Goal: Information Seeking & Learning: Learn about a topic

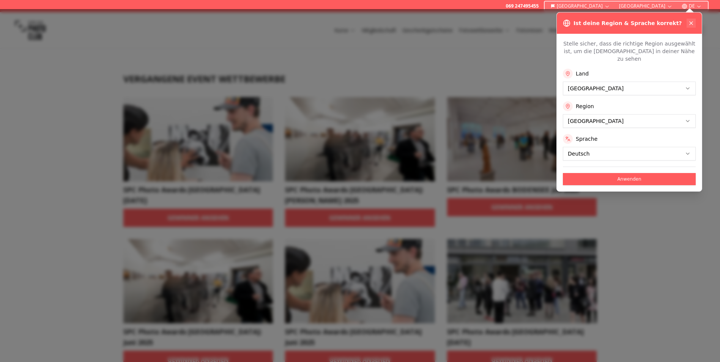
click at [692, 22] on icon at bounding box center [691, 23] width 6 height 6
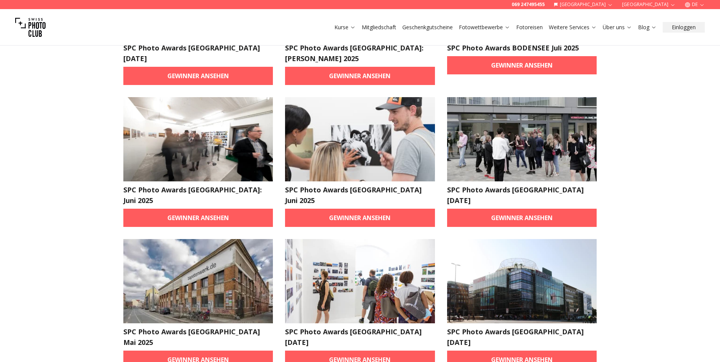
scroll to position [152, 0]
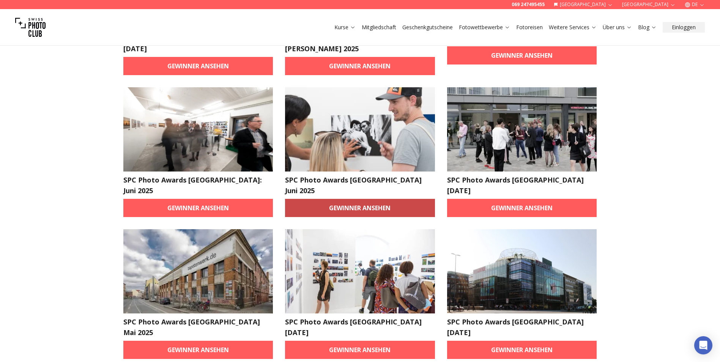
click at [338, 199] on link "Gewinner ansehen" at bounding box center [360, 208] width 150 height 18
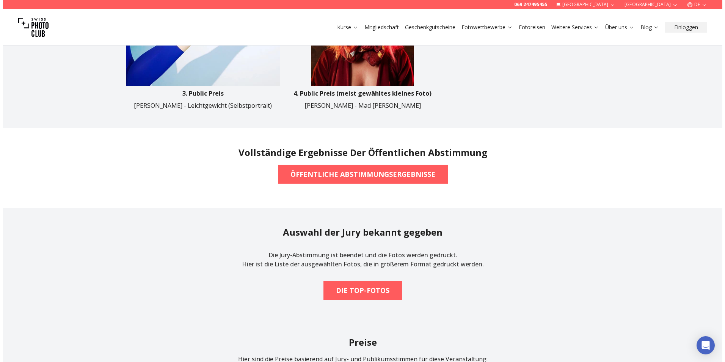
scroll to position [607, 0]
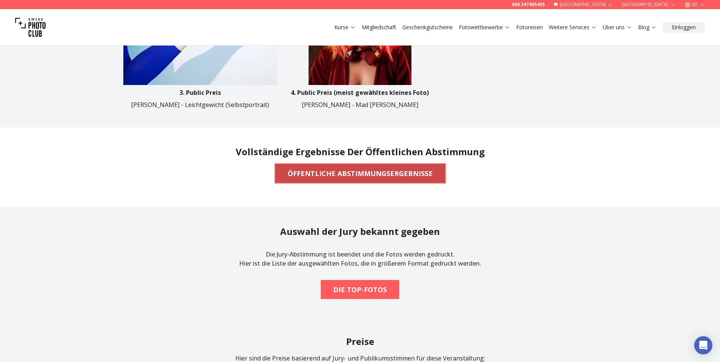
click at [383, 173] on b "ÖFFENTLICHE ABSTIMMUNGSERGEBNISSE" at bounding box center [360, 173] width 145 height 11
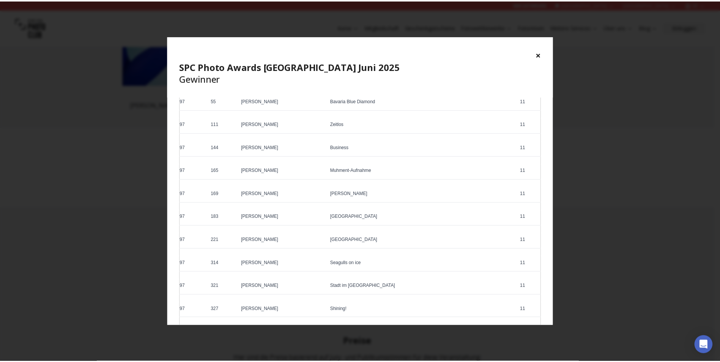
scroll to position [2311, 0]
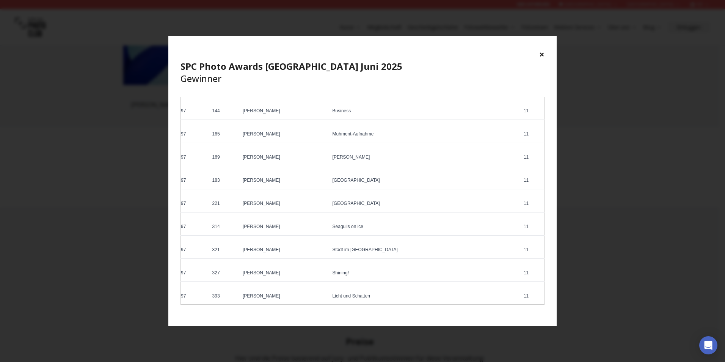
click at [541, 54] on button "×" at bounding box center [542, 54] width 5 height 12
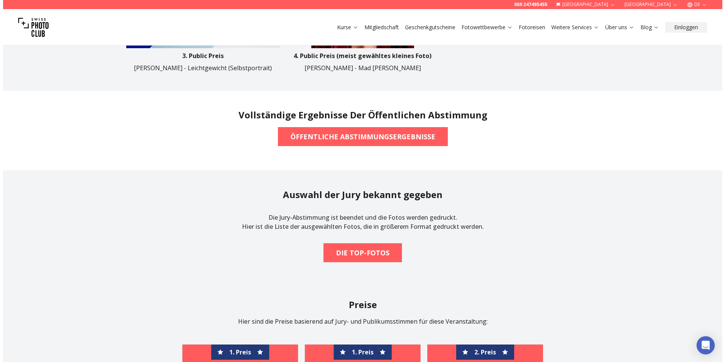
scroll to position [721, 0]
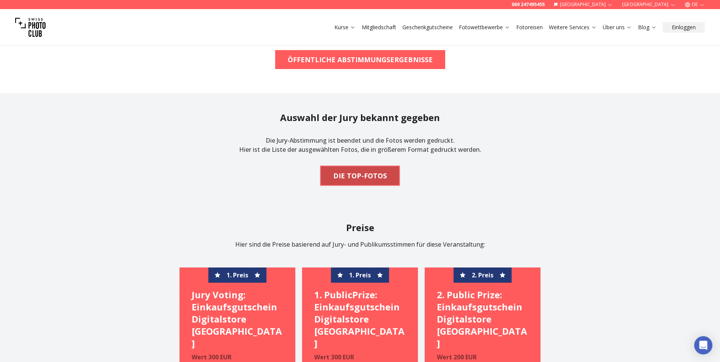
click at [359, 175] on b "DIE TOP-FOTOS" at bounding box center [360, 175] width 54 height 11
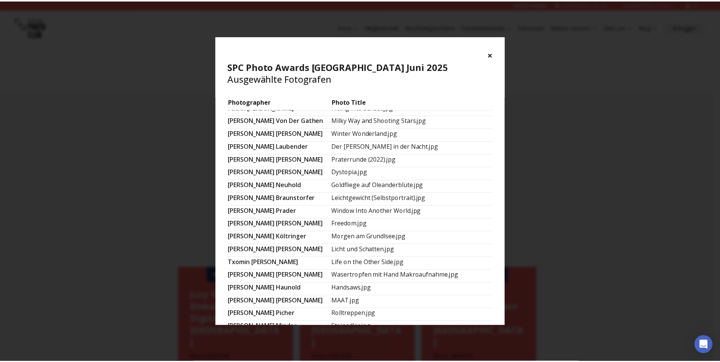
scroll to position [441, 0]
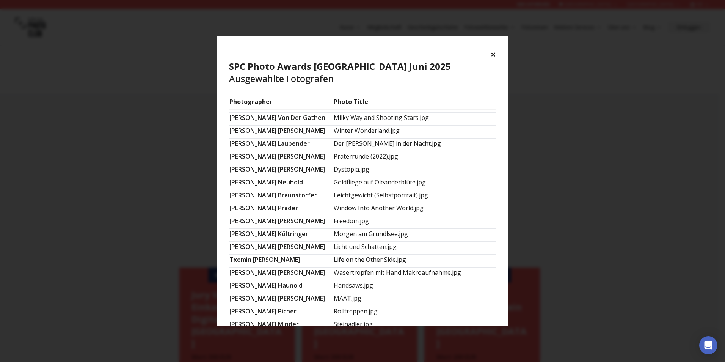
click at [495, 52] on button "×" at bounding box center [493, 54] width 5 height 12
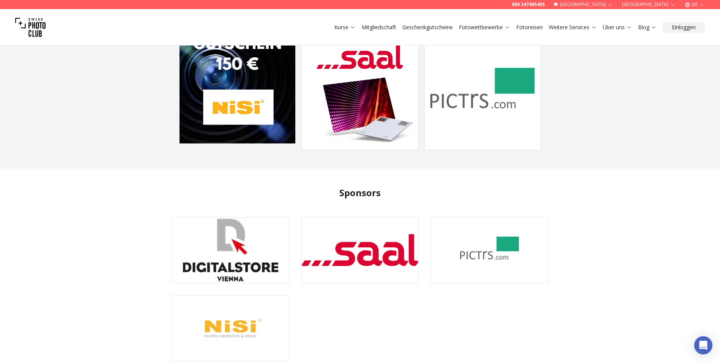
scroll to position [1290, 0]
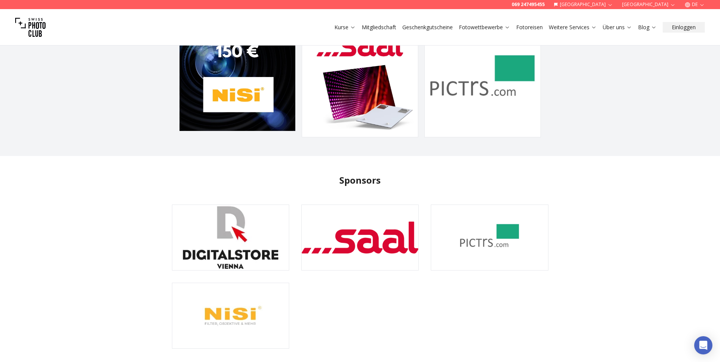
click at [461, 220] on img at bounding box center [489, 237] width 116 height 65
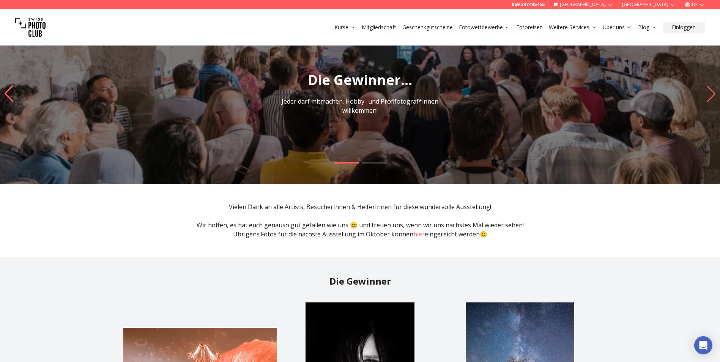
scroll to position [0, 0]
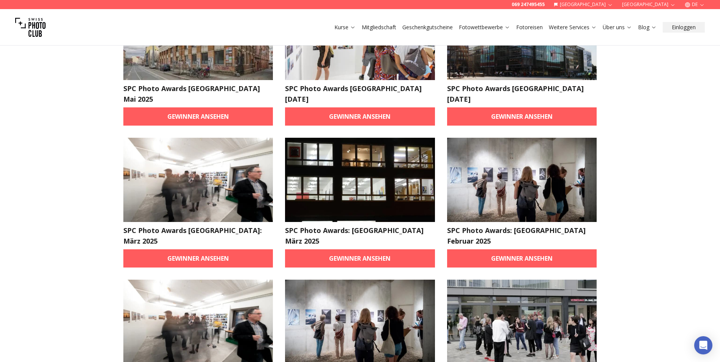
scroll to position [389, 0]
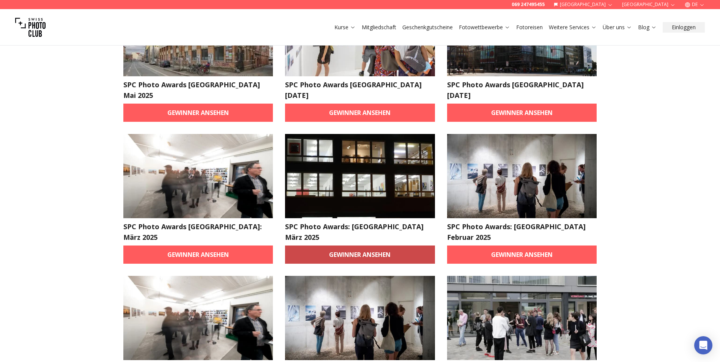
click at [384, 245] on link "Gewinner ansehen" at bounding box center [360, 254] width 150 height 18
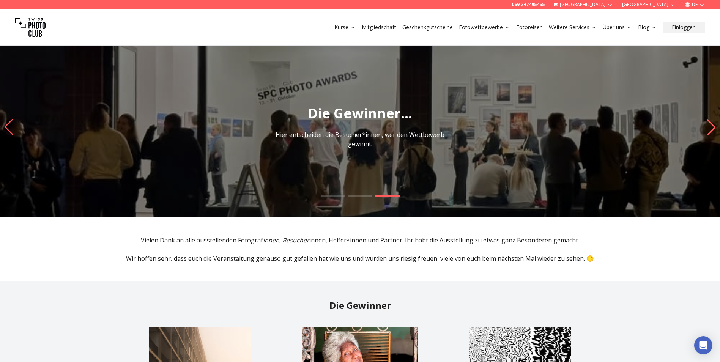
click at [708, 125] on icon "Next slide" at bounding box center [711, 127] width 10 height 17
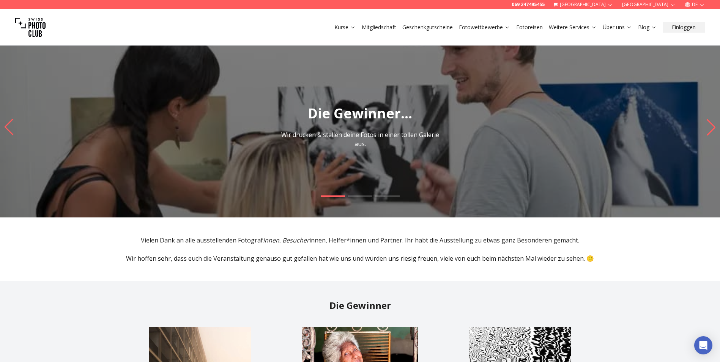
click at [708, 125] on icon "Next slide" at bounding box center [711, 127] width 10 height 17
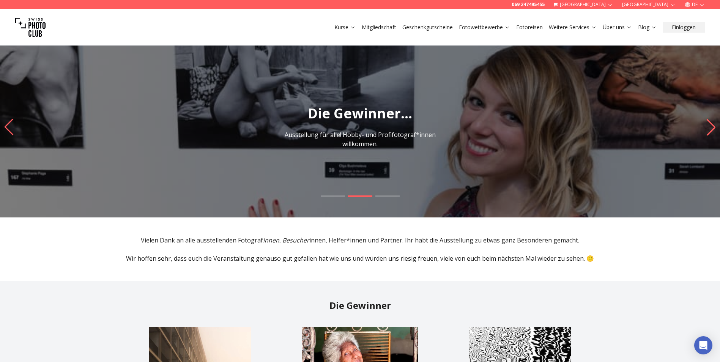
click at [708, 125] on icon "Next slide" at bounding box center [711, 127] width 10 height 17
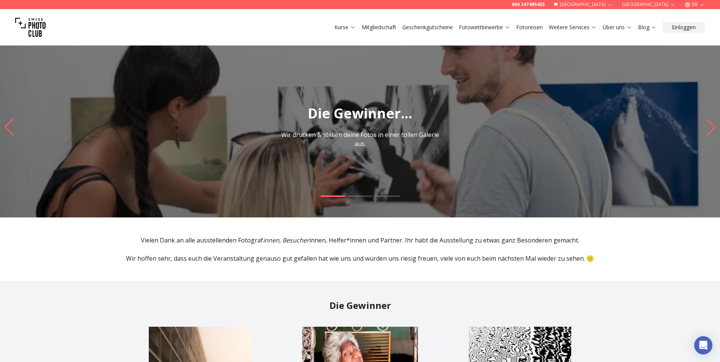
click at [346, 29] on link "Kurse" at bounding box center [344, 28] width 21 height 8
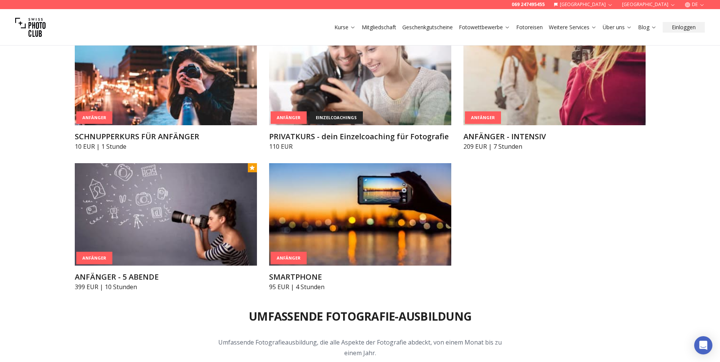
scroll to position [417, 0]
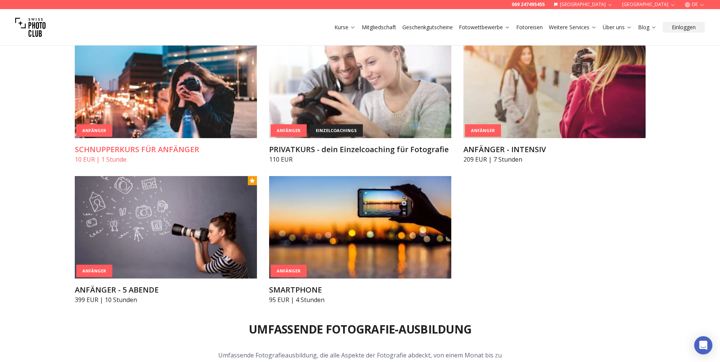
click at [187, 127] on img at bounding box center [166, 87] width 182 height 102
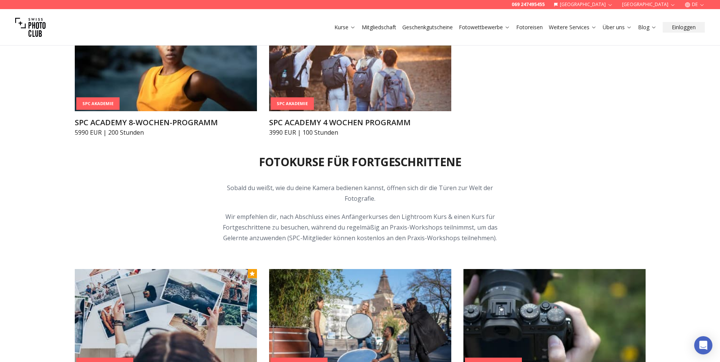
scroll to position [949, 0]
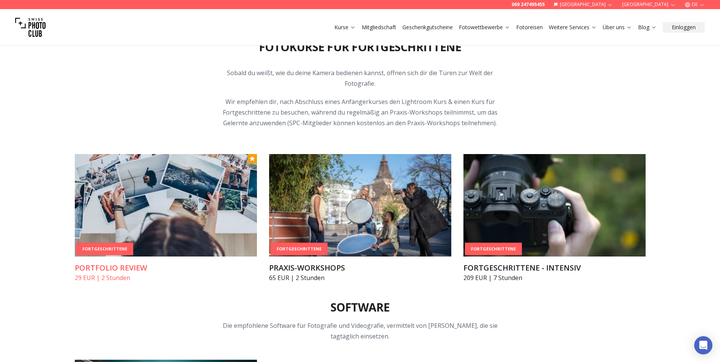
click at [150, 268] on h3 "PORTFOLIO REVIEW" at bounding box center [166, 268] width 182 height 11
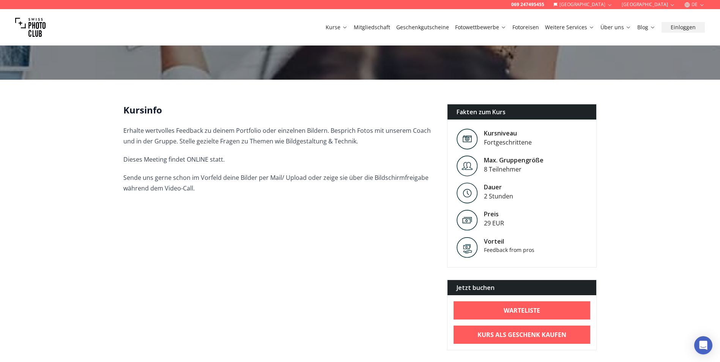
scroll to position [152, 0]
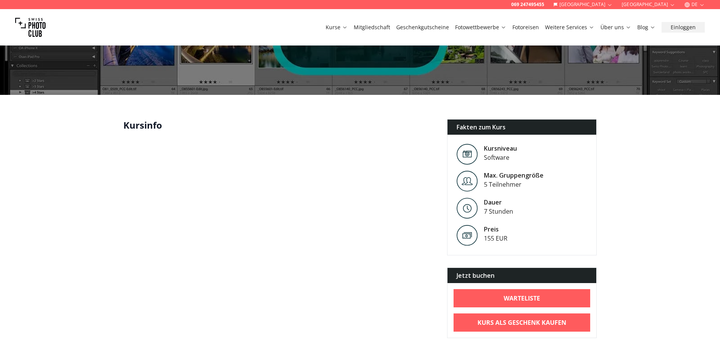
scroll to position [76, 0]
